Goal: Task Accomplishment & Management: Complete application form

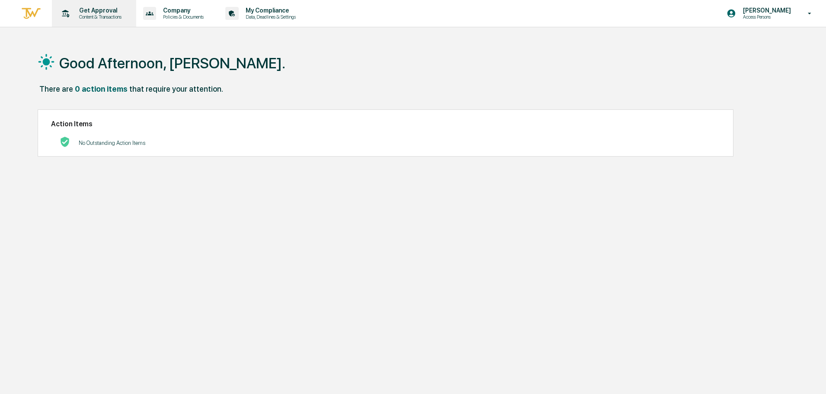
click at [86, 11] on p "Get Approval" at bounding box center [99, 10] width 54 height 7
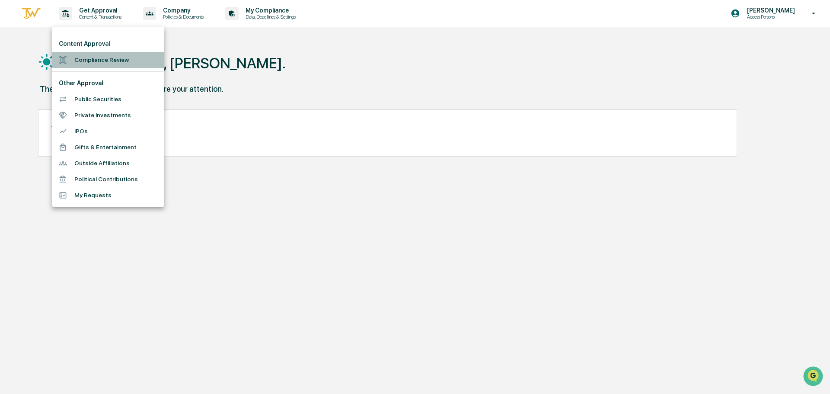
click at [100, 57] on li "Compliance Review" at bounding box center [108, 60] width 112 height 16
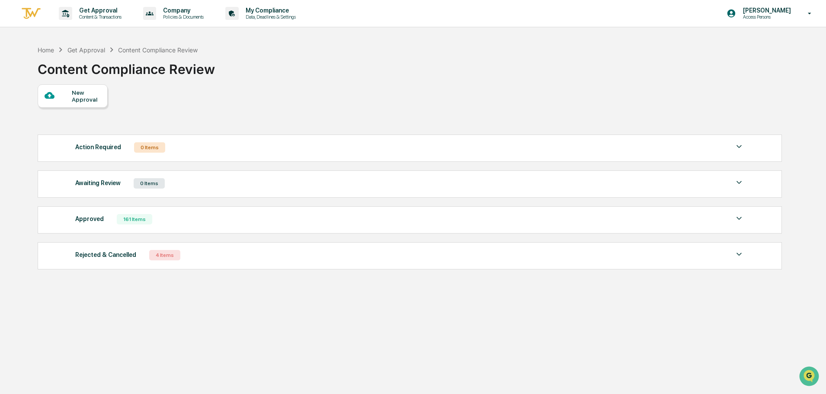
click at [71, 96] on div at bounding box center [58, 95] width 27 height 11
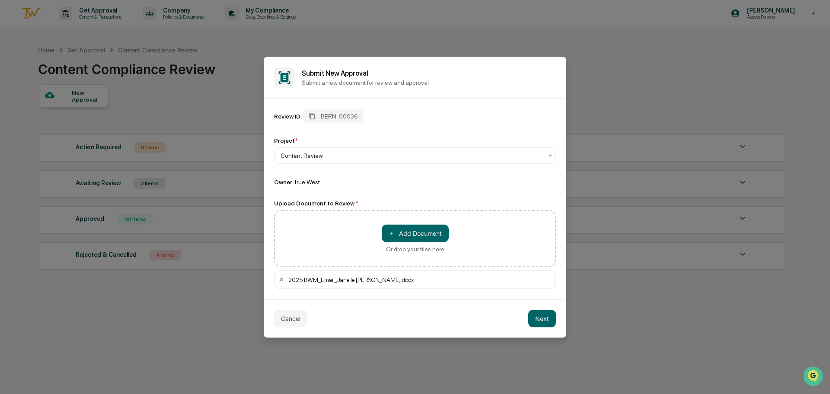
click at [400, 278] on div "2025 BWM_Email_Janelle [PERSON_NAME].docx" at bounding box center [420, 279] width 264 height 7
click at [399, 279] on div "2025 BWM_Email_Janelle [PERSON_NAME].docx" at bounding box center [420, 279] width 264 height 7
drag, startPoint x: 379, startPoint y: 280, endPoint x: 279, endPoint y: 281, distance: 99.9
click at [279, 281] on div "2025 BWM_Email_Janelle [PERSON_NAME].docx" at bounding box center [415, 279] width 282 height 18
copy div "2025 BWM_Email_Janelle Patenaude"
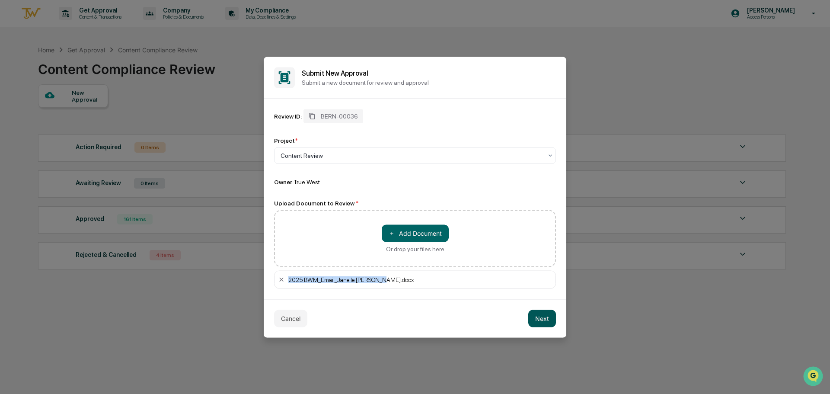
click at [542, 322] on button "Next" at bounding box center [542, 318] width 28 height 17
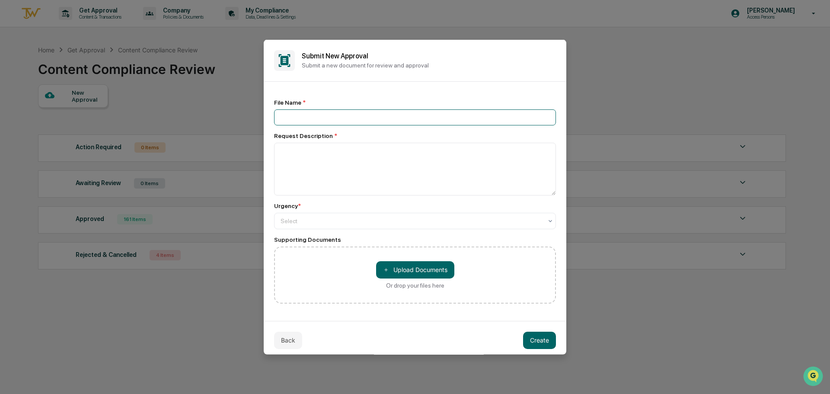
click at [295, 115] on input at bounding box center [415, 117] width 282 height 16
paste input "**********"
type input "**********"
click at [299, 171] on textarea at bounding box center [415, 168] width 282 height 53
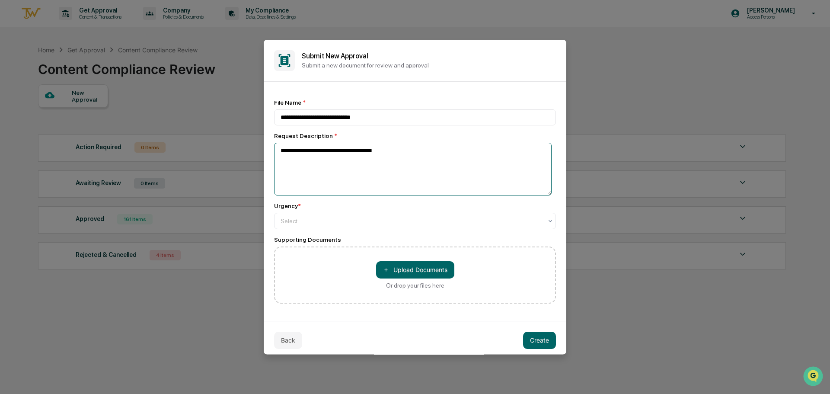
click at [304, 156] on textarea "**********" at bounding box center [413, 168] width 278 height 53
type textarea "**********"
click at [320, 219] on div at bounding box center [412, 220] width 262 height 9
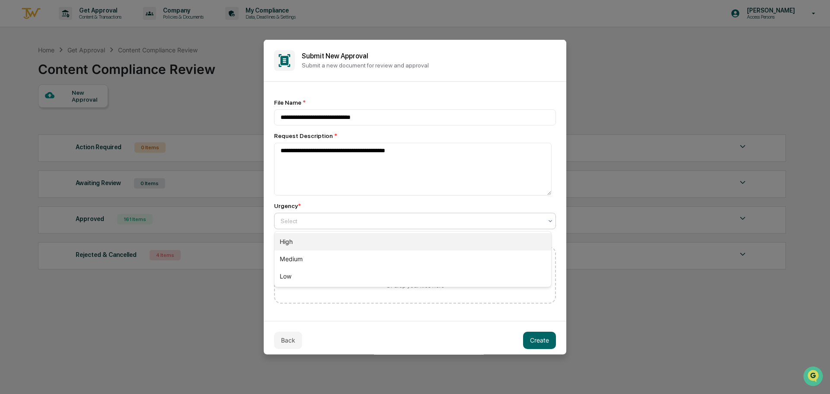
click at [295, 239] on div "High" at bounding box center [413, 241] width 277 height 17
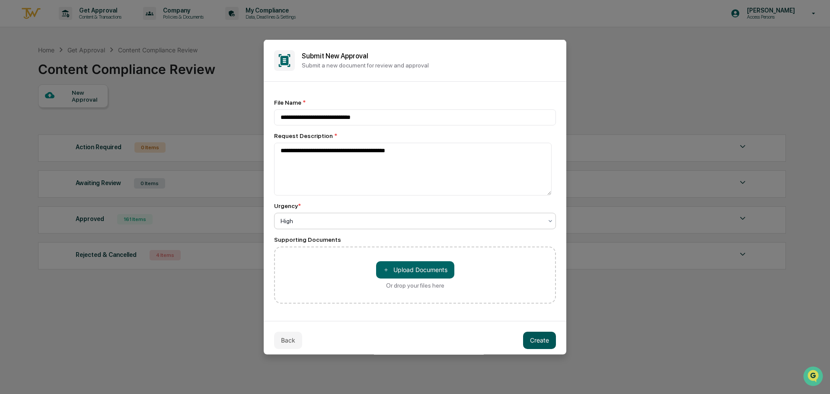
click at [531, 342] on button "Create" at bounding box center [539, 339] width 33 height 17
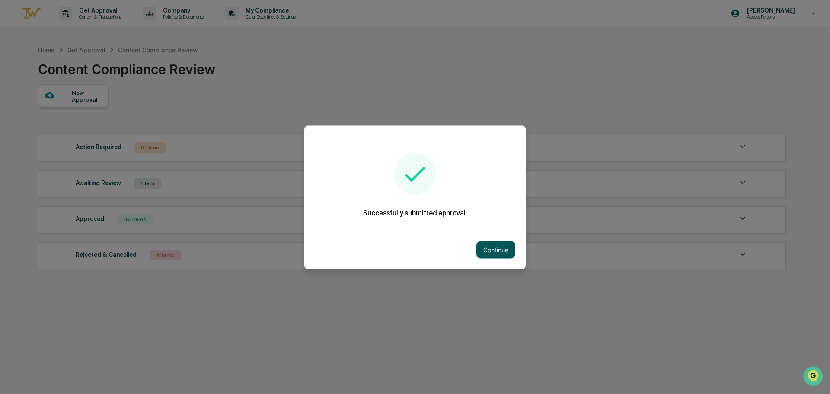
click at [499, 250] on button "Continue" at bounding box center [496, 249] width 39 height 17
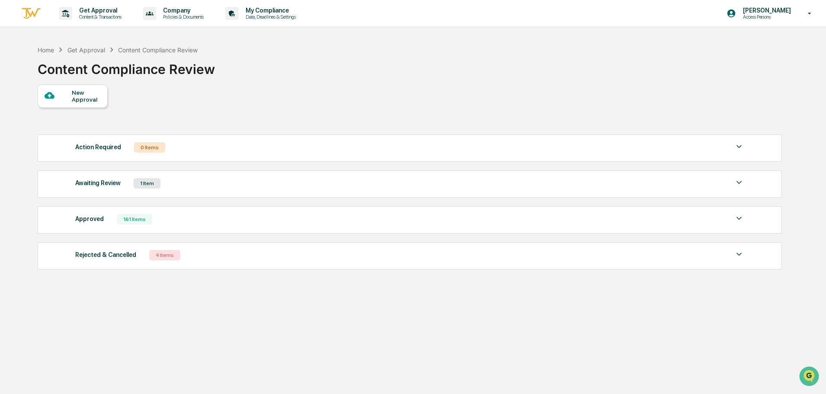
drag, startPoint x: 81, startPoint y: 180, endPoint x: 88, endPoint y: 181, distance: 6.6
click at [81, 180] on div "Awaiting Review" at bounding box center [97, 182] width 45 height 11
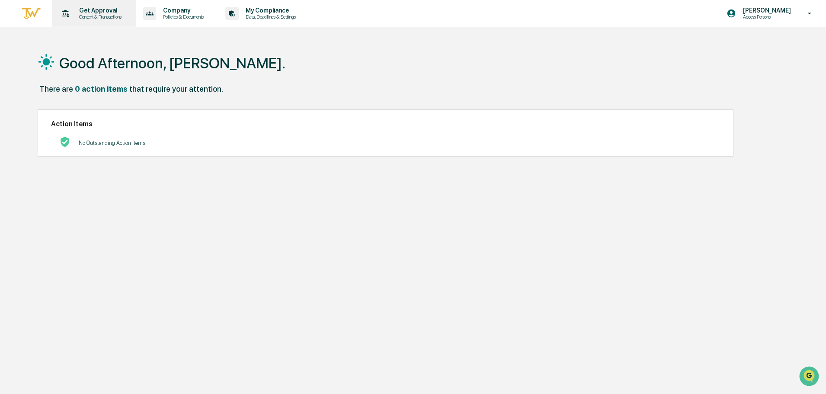
click at [99, 13] on p "Get Approval" at bounding box center [99, 10] width 54 height 7
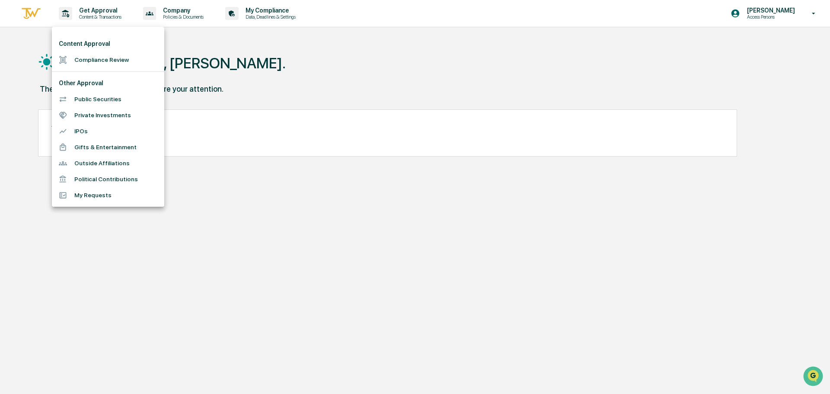
click at [98, 57] on li "Compliance Review" at bounding box center [108, 60] width 112 height 16
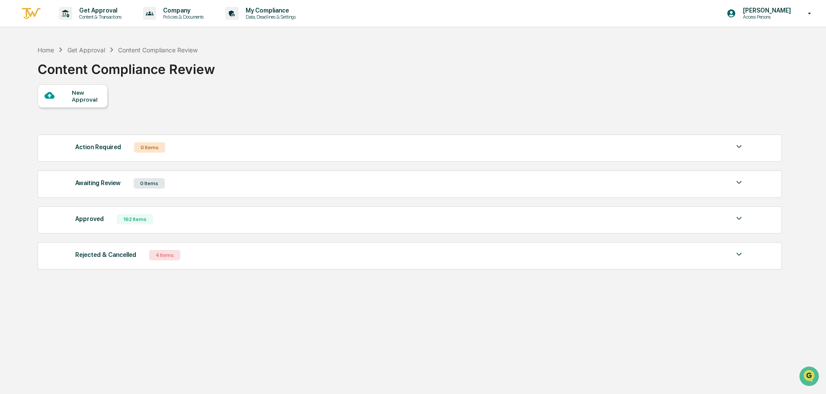
click at [86, 93] on div "New Approval" at bounding box center [86, 96] width 29 height 14
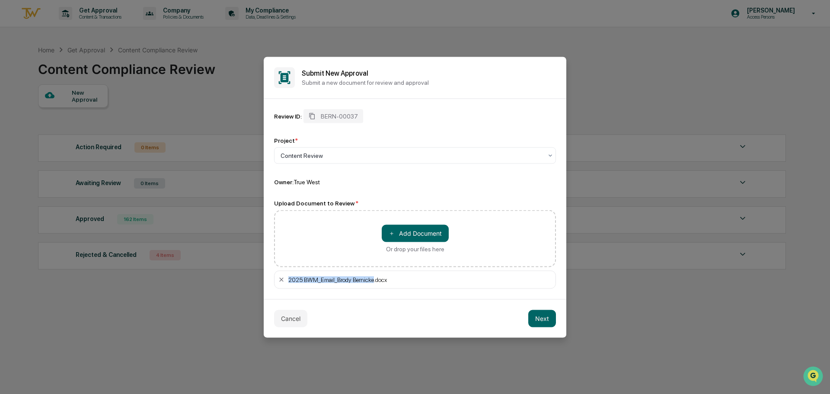
drag, startPoint x: 371, startPoint y: 279, endPoint x: 288, endPoint y: 276, distance: 82.2
click at [288, 276] on div "2025 BWM_Email_Brody Bernicke.docx" at bounding box center [420, 279] width 264 height 7
click at [536, 318] on button "Next" at bounding box center [542, 318] width 28 height 17
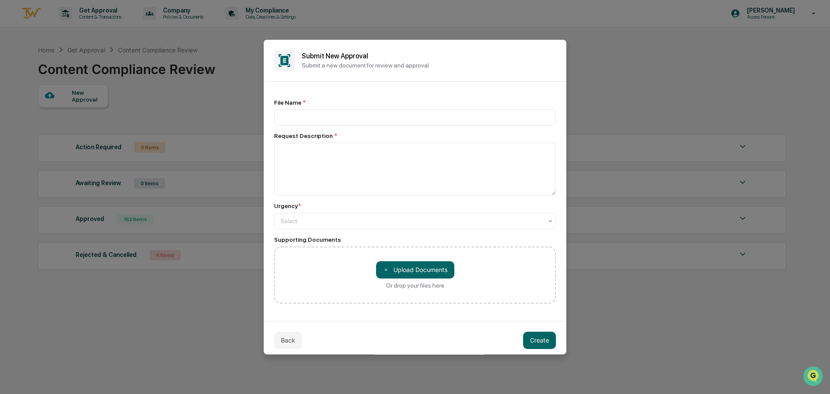
click at [277, 340] on button "Back" at bounding box center [288, 339] width 28 height 17
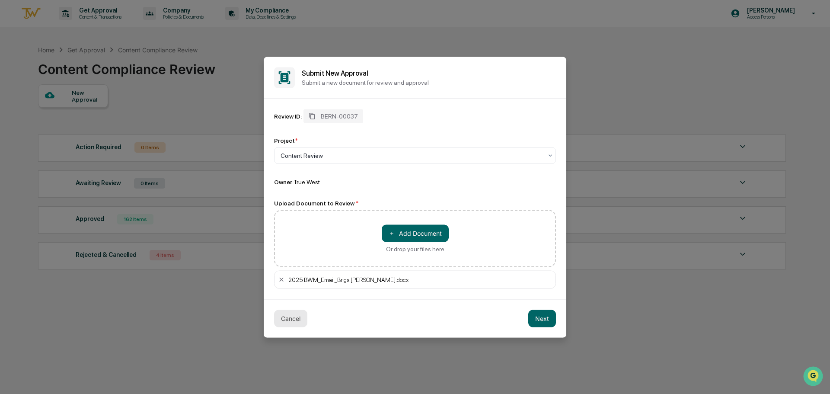
click at [295, 315] on button "Cancel" at bounding box center [290, 318] width 33 height 17
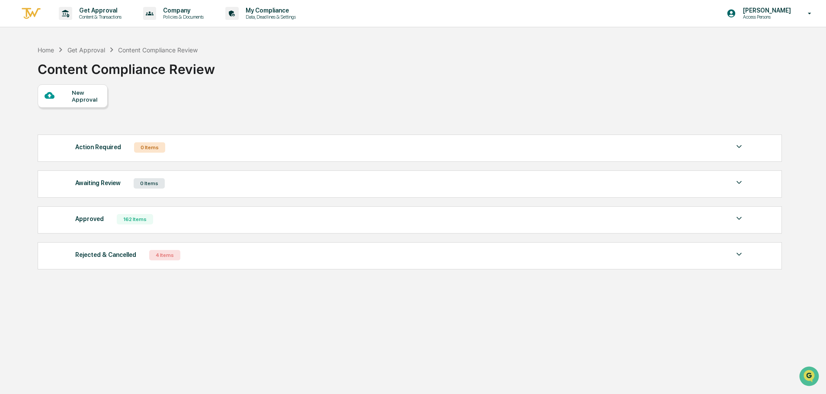
click at [73, 89] on div "New Approval" at bounding box center [86, 96] width 29 height 14
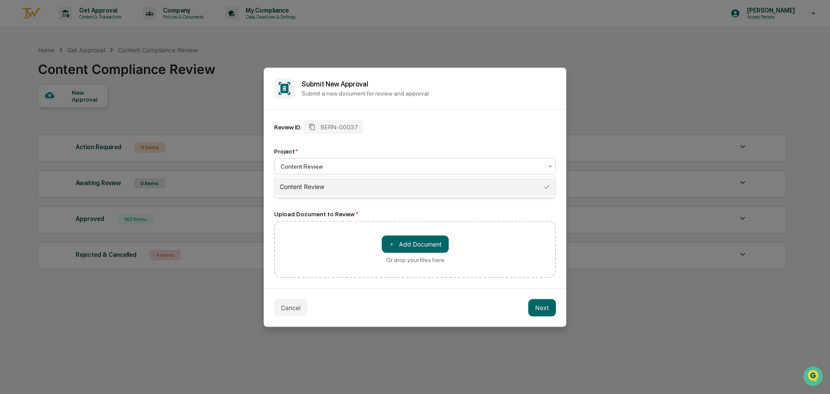
click at [342, 168] on div at bounding box center [412, 166] width 262 height 9
click at [341, 168] on div at bounding box center [412, 166] width 262 height 9
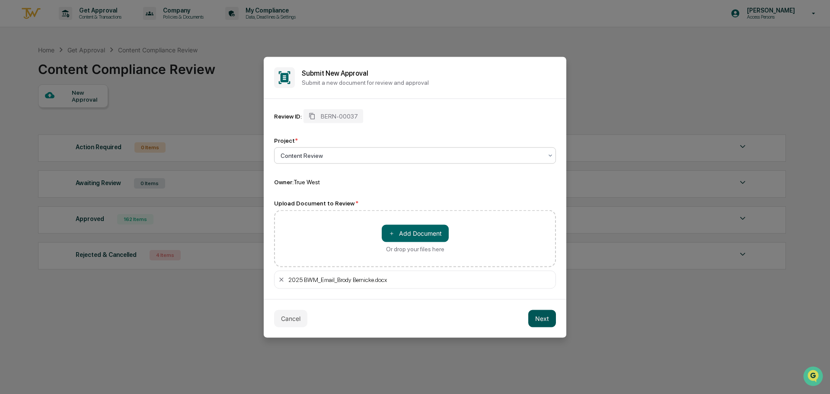
click at [542, 320] on button "Next" at bounding box center [542, 318] width 28 height 17
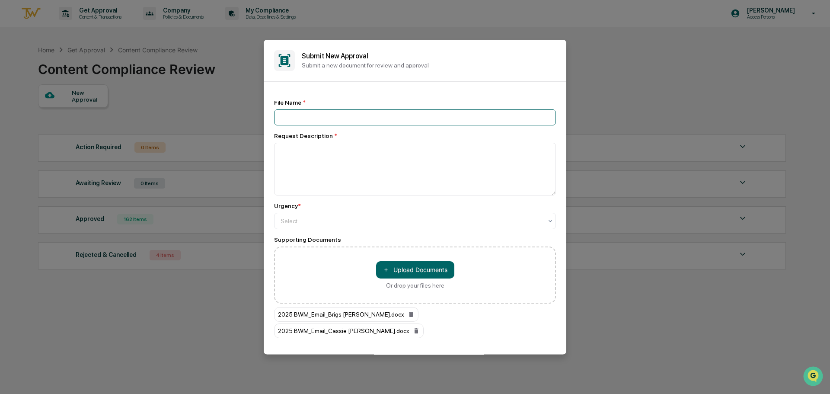
click at [340, 118] on input at bounding box center [415, 117] width 282 height 16
type input "**********"
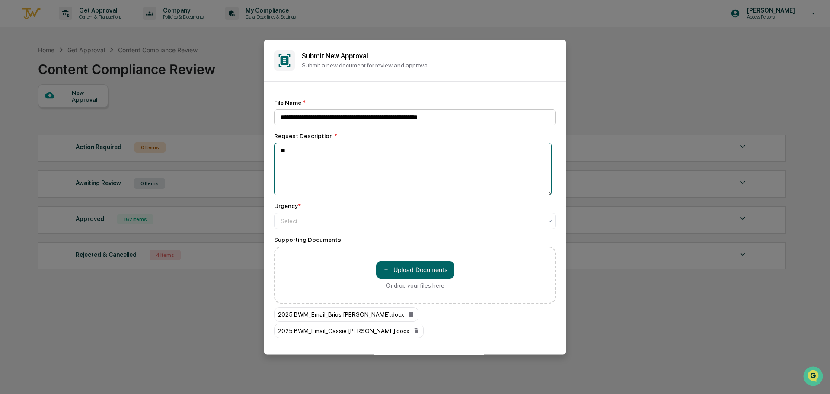
type textarea "*"
type textarea "**********"
click at [312, 219] on div at bounding box center [412, 220] width 262 height 9
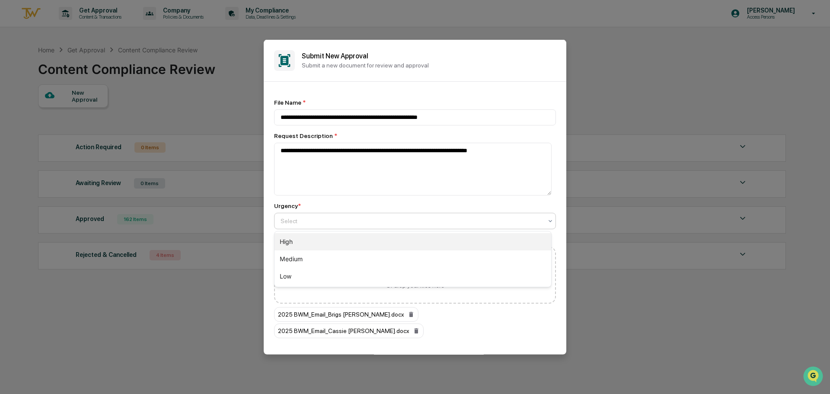
click at [301, 244] on div "High" at bounding box center [413, 241] width 277 height 17
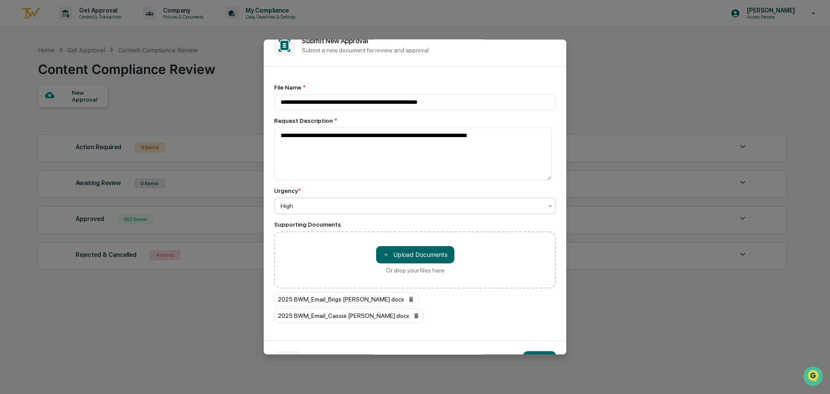
scroll to position [23, 0]
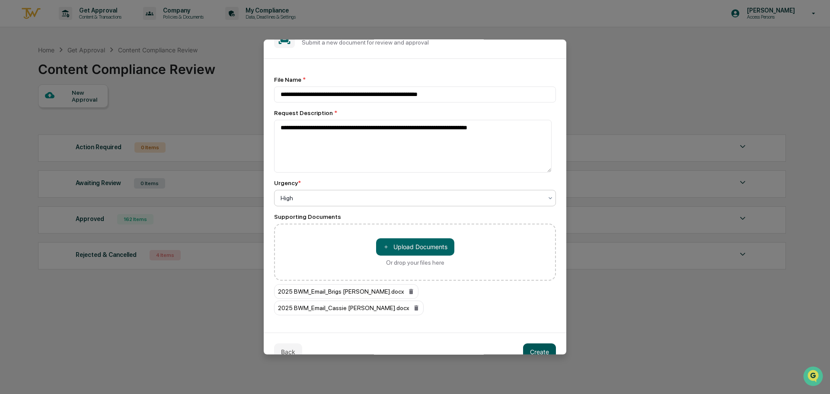
click at [535, 343] on button "Create" at bounding box center [539, 351] width 33 height 17
